Goal: Task Accomplishment & Management: Use online tool/utility

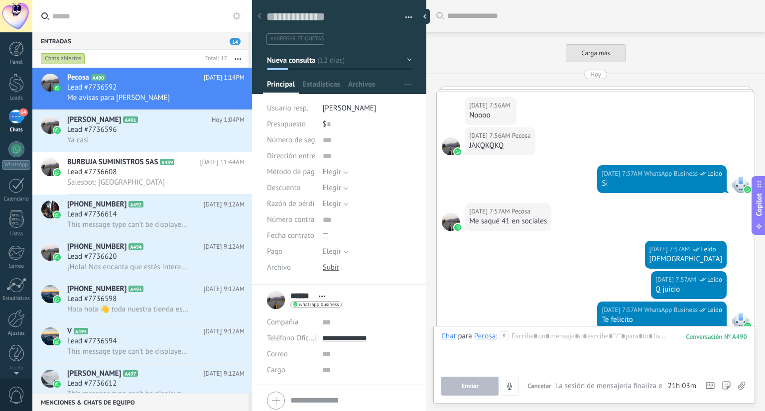
scroll to position [14, 0]
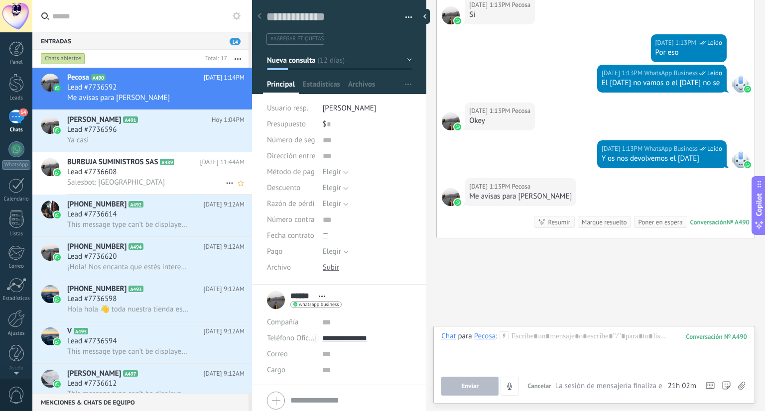
click at [137, 174] on div "Lead #7736608" at bounding box center [155, 172] width 177 height 10
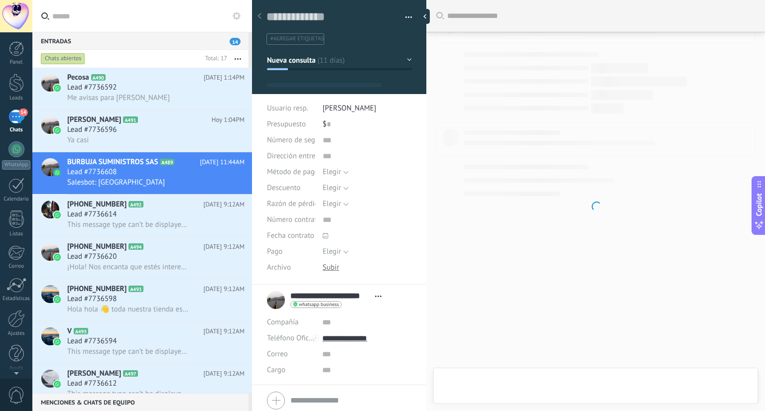
type textarea "**********"
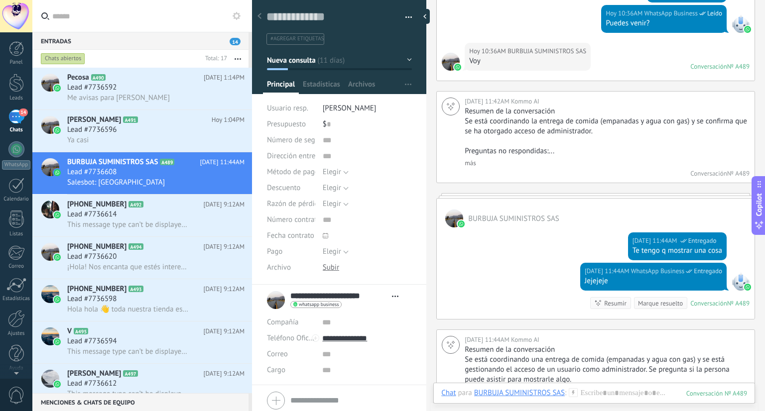
scroll to position [552, 0]
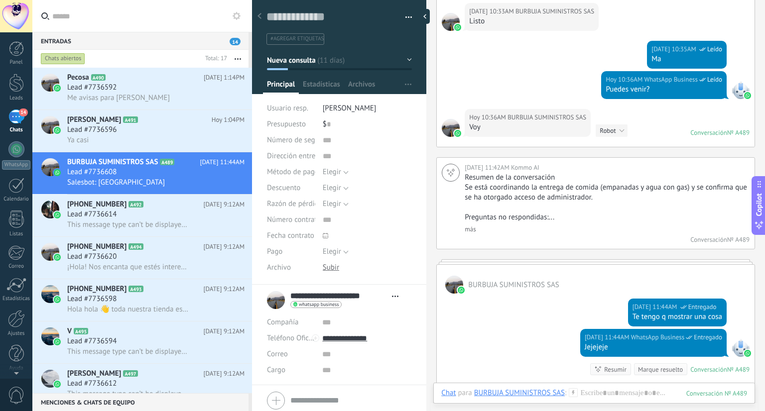
click at [527, 120] on span "BURBUJA SUMINISTROS SAS" at bounding box center [546, 118] width 79 height 10
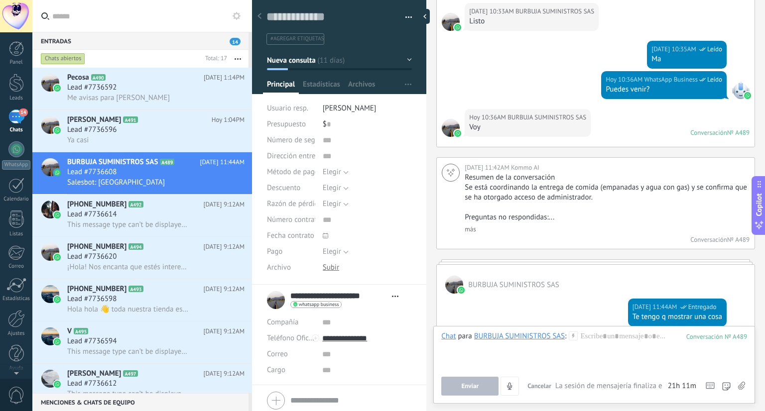
click at [745, 388] on div "Enviar Cancelar Rastrear clics en links ? Reducir links largos y rastrear clics…" at bounding box center [594, 386] width 306 height 19
click at [742, 387] on use at bounding box center [741, 386] width 7 height 8
click at [0, 0] on input "file" at bounding box center [0, 0] width 0 height 0
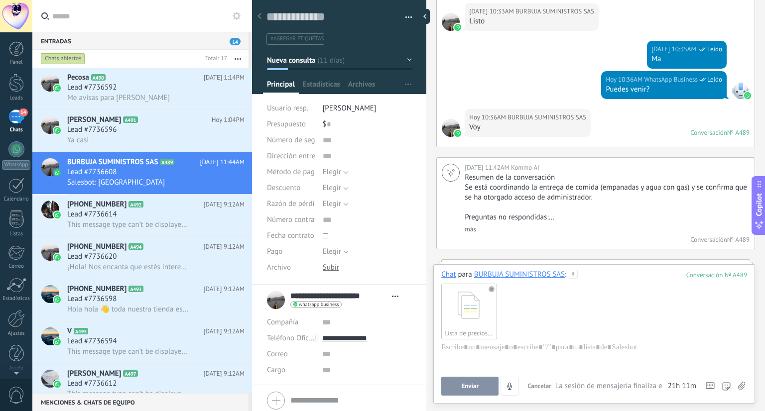
click at [475, 383] on span "Enviar" at bounding box center [469, 386] width 17 height 7
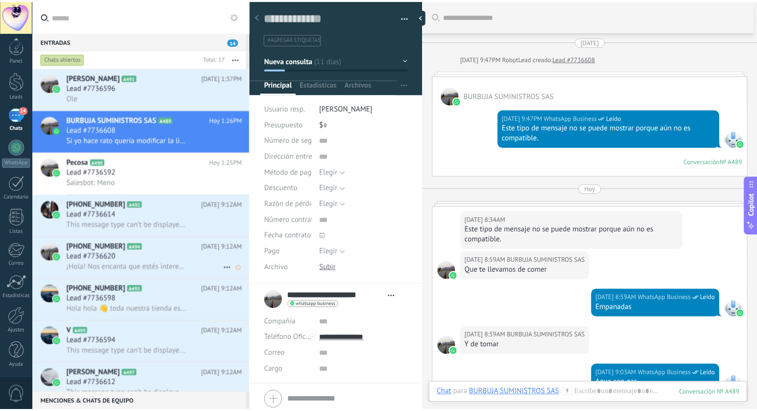
scroll to position [0, 0]
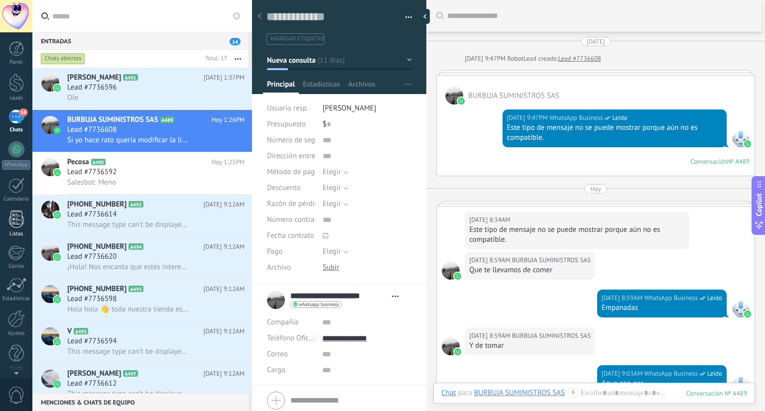
click at [24, 214] on link "Listas" at bounding box center [16, 224] width 32 height 27
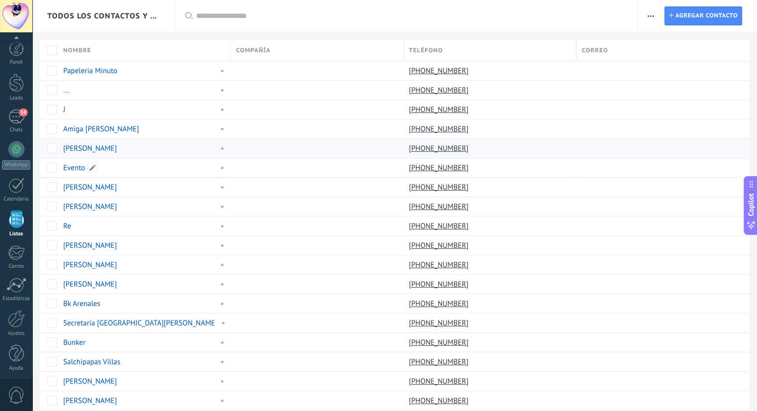
scroll to position [2, 0]
click at [649, 22] on span "button" at bounding box center [651, 15] width 6 height 19
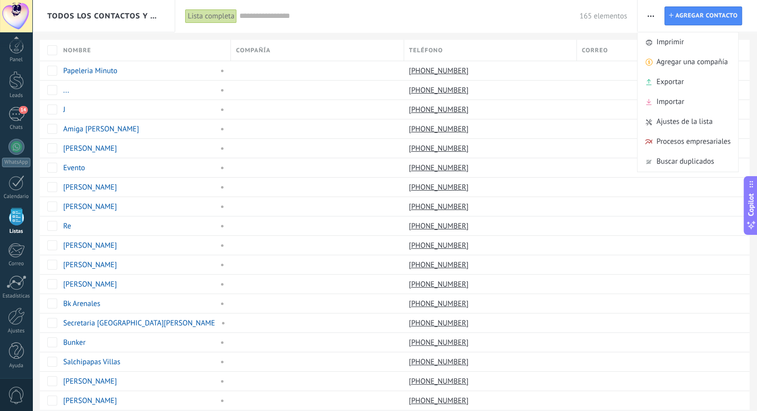
click at [101, 22] on div "Todos los contactos y empresas" at bounding box center [104, 16] width 114 height 32
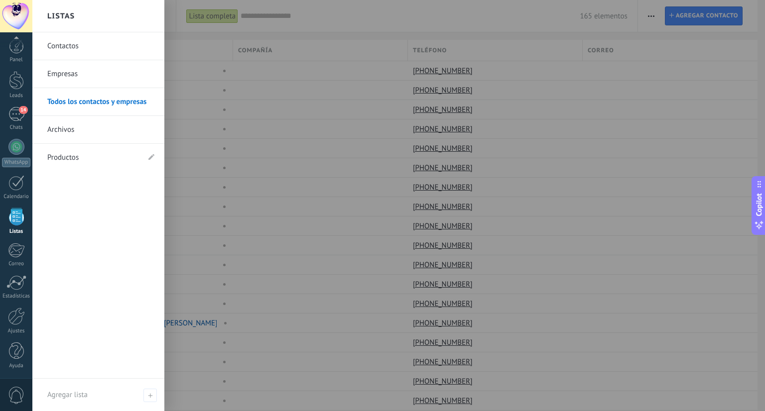
drag, startPoint x: 108, startPoint y: 10, endPoint x: 100, endPoint y: 176, distance: 165.5
click at [100, 176] on div "Listas Contactos Empresas Todos los contactos y empresas Archivos Productos Agr…" at bounding box center [98, 205] width 132 height 411
click at [96, 157] on link "Productos" at bounding box center [93, 158] width 92 height 28
